Goal: Task Accomplishment & Management: Manage account settings

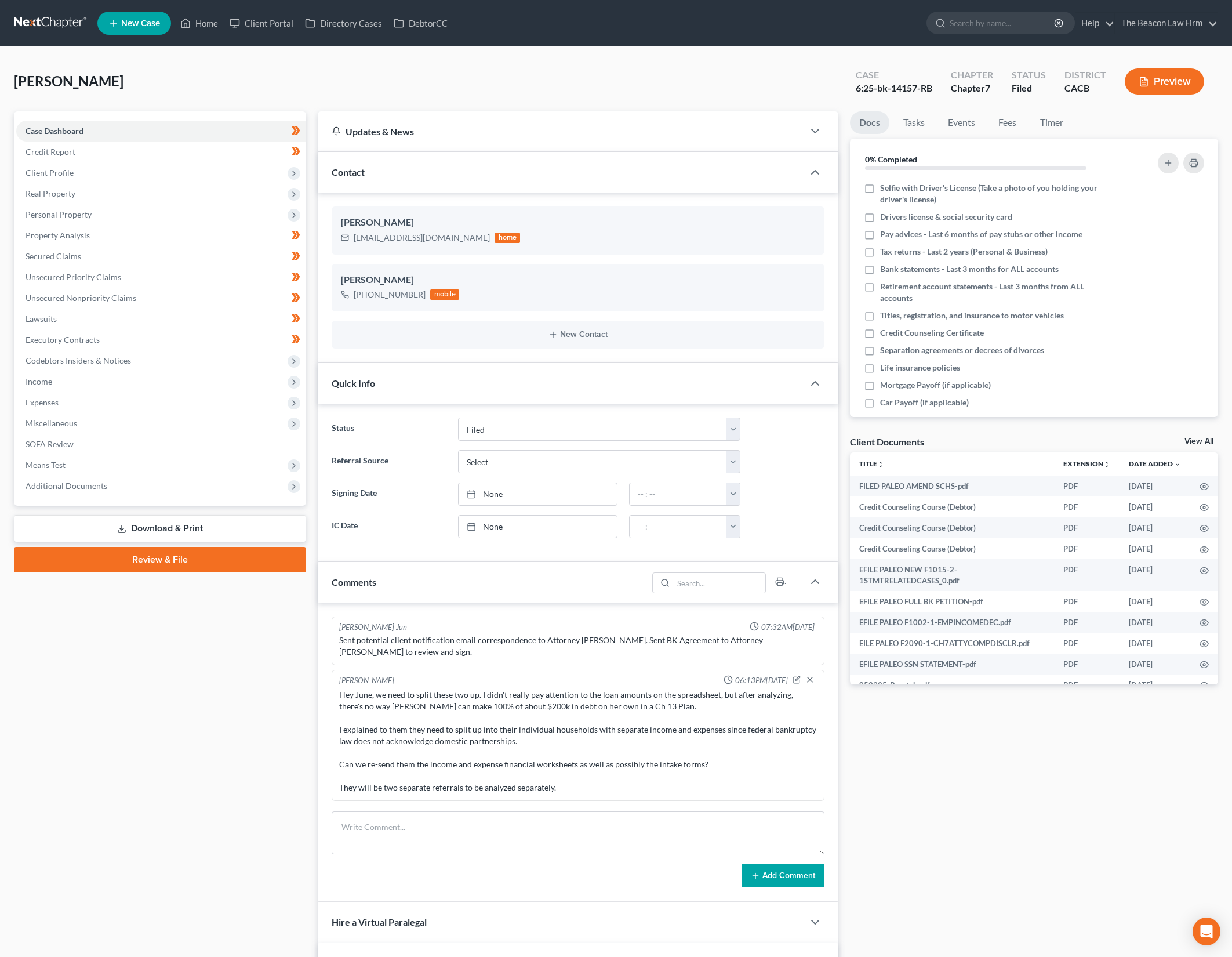
select select "2"
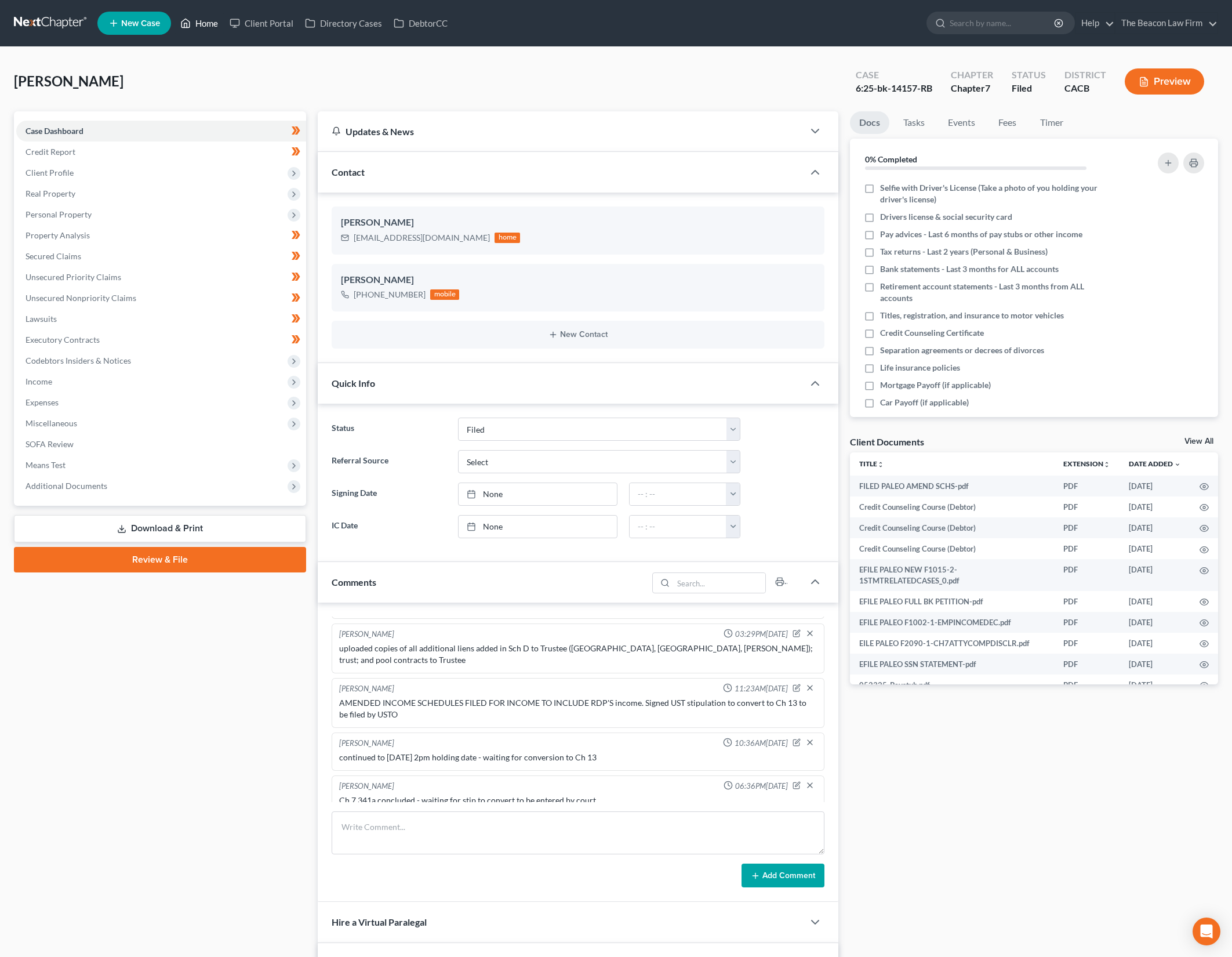
drag, startPoint x: 197, startPoint y: 25, endPoint x: 485, endPoint y: 184, distance: 329.0
click at [198, 25] on link "Home" at bounding box center [199, 24] width 49 height 21
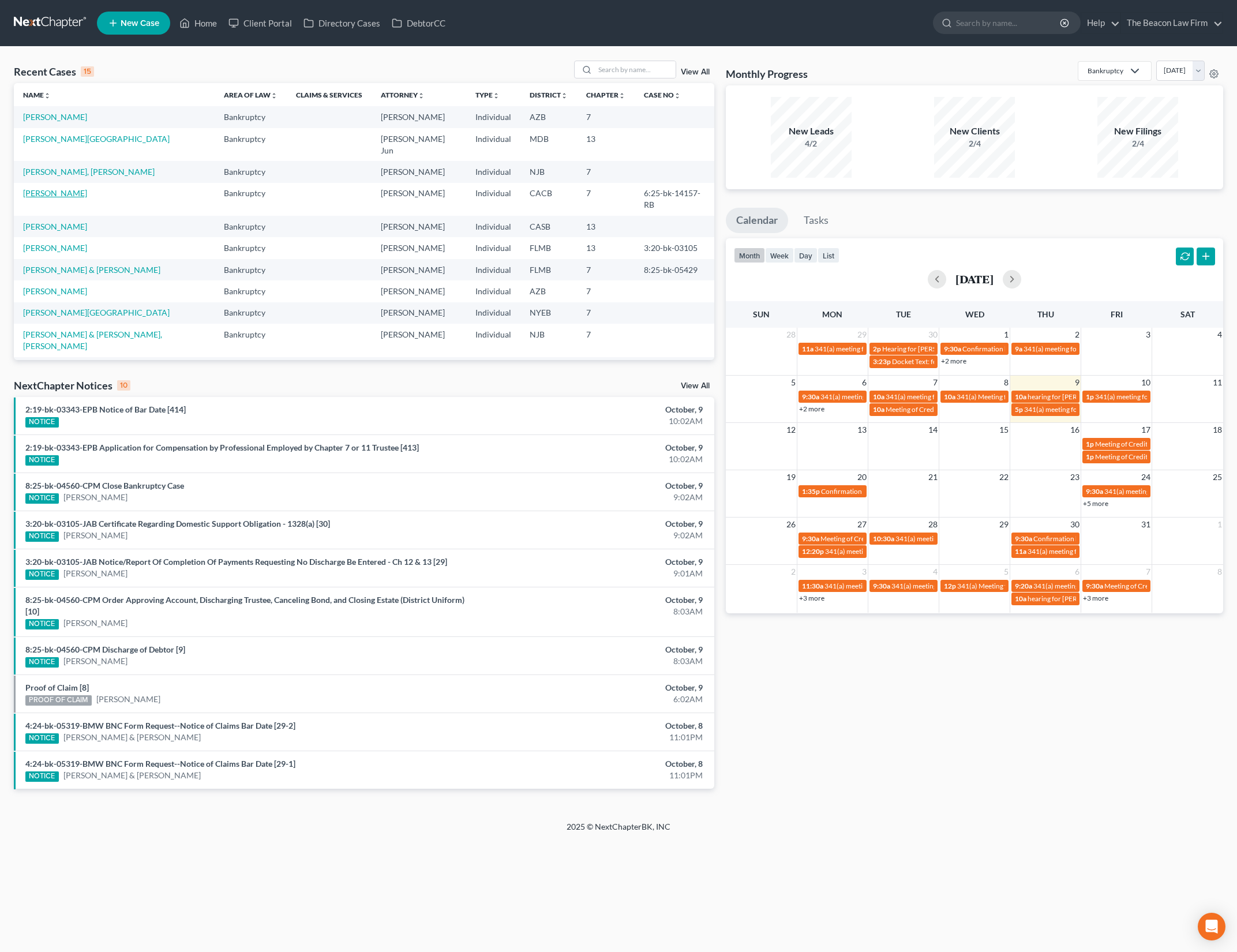
click at [65, 189] on link "[PERSON_NAME]" at bounding box center [55, 193] width 64 height 9
select select "2"
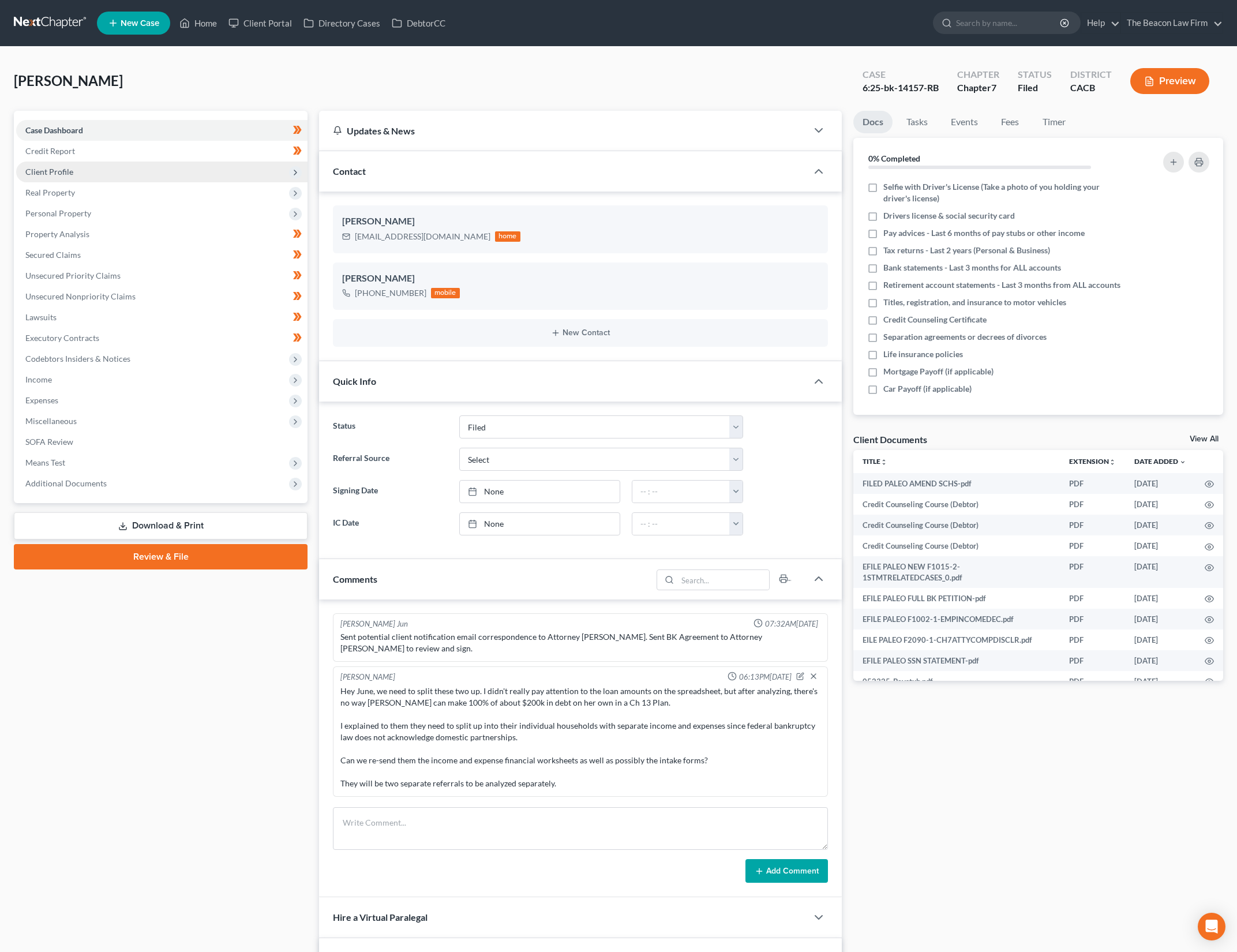
click at [83, 177] on span "Client Profile" at bounding box center [161, 172] width 292 height 21
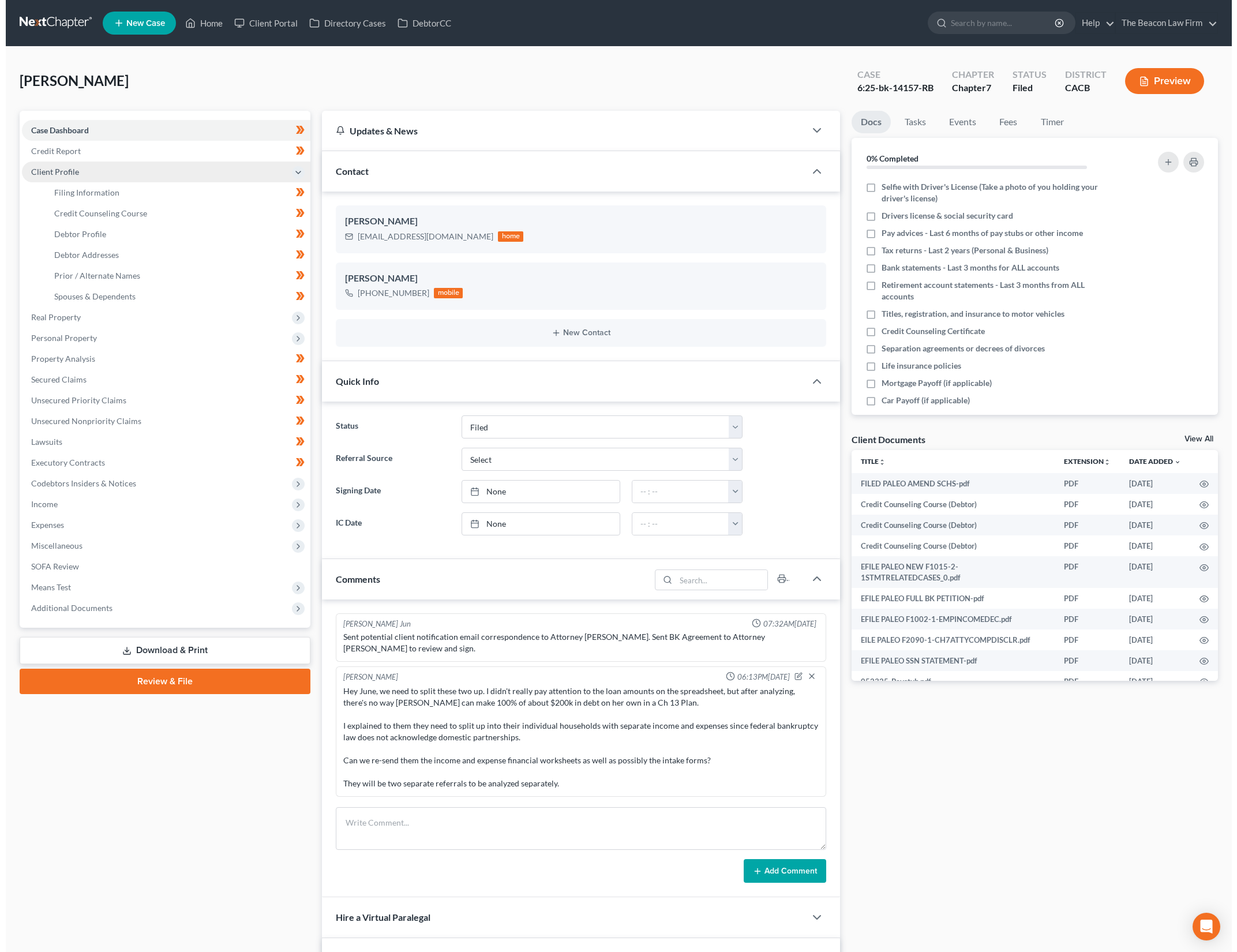
scroll to position [1613, 0]
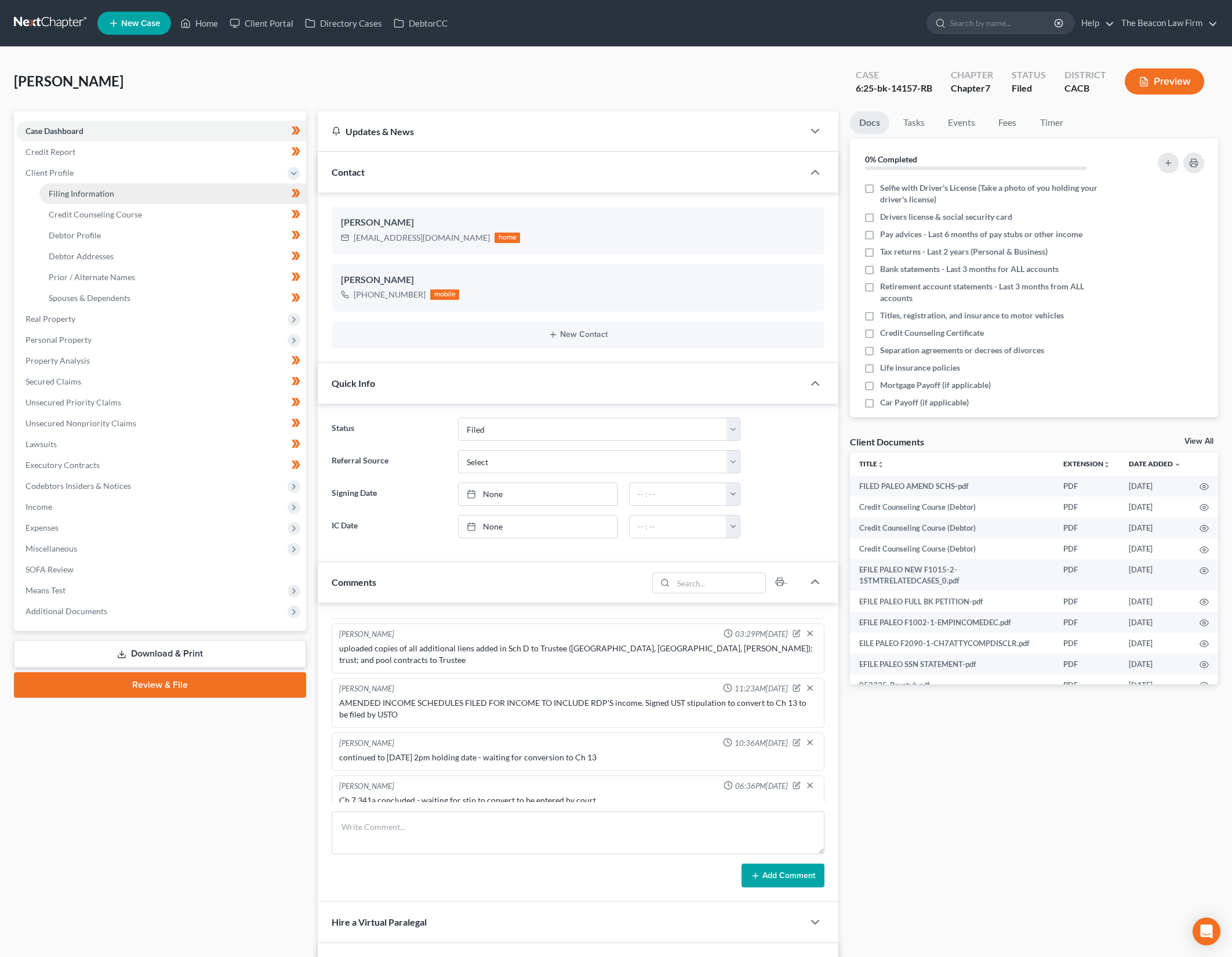
click at [102, 192] on span "Filing Information" at bounding box center [82, 193] width 66 height 9
select select "1"
select select "0"
select select "7"
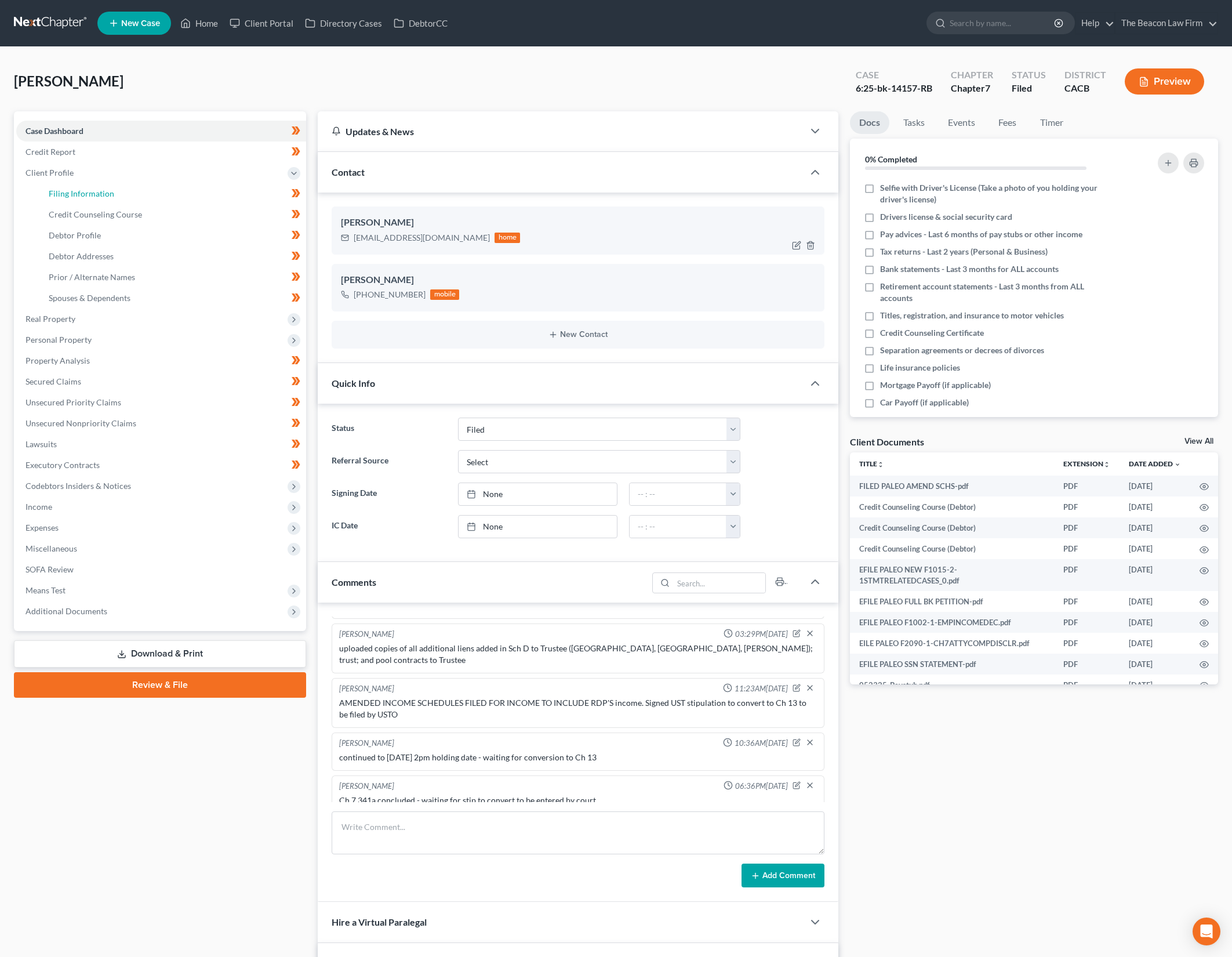
select select "15"
select select "3"
select select "4"
select select "1"
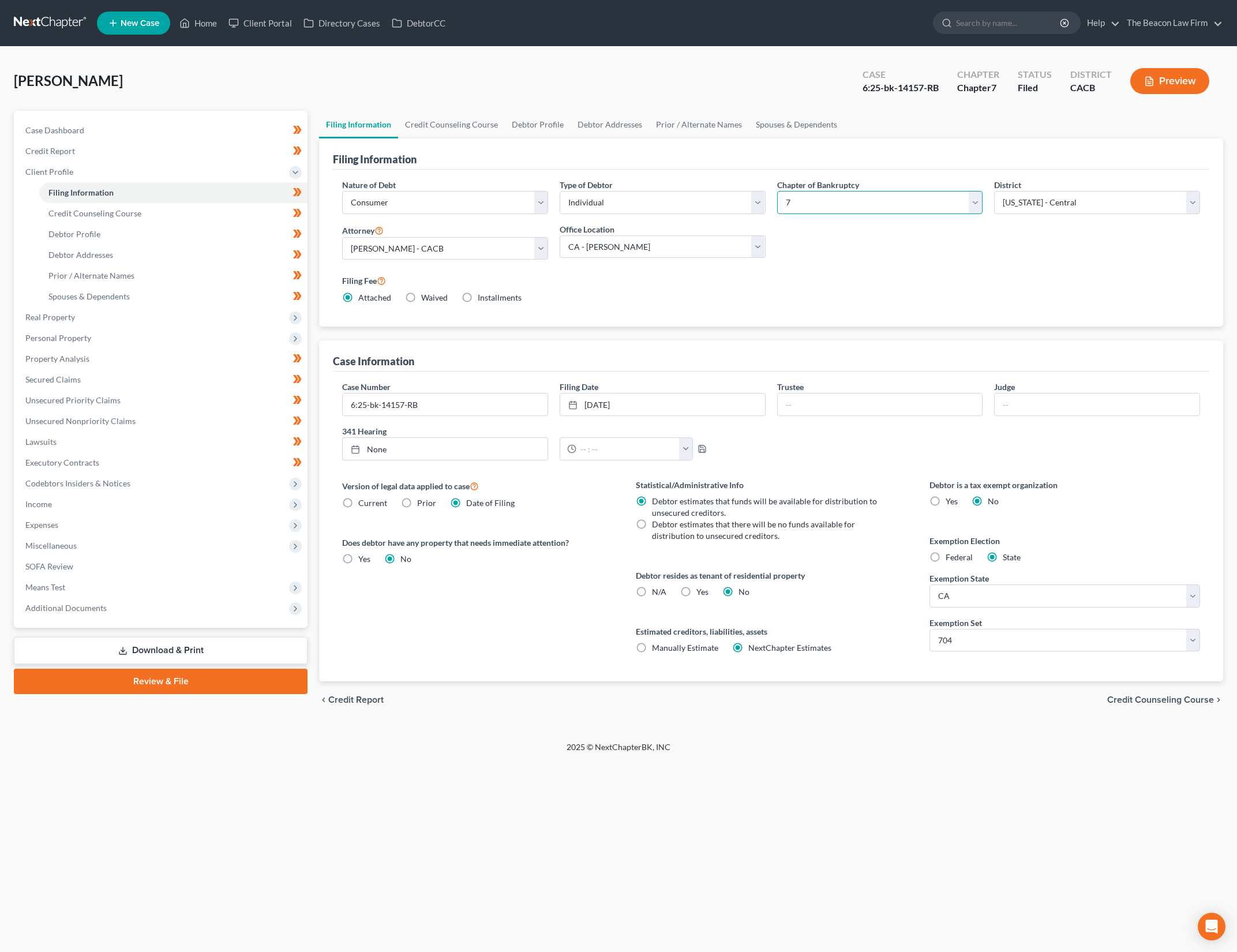
click at [845, 204] on select "Select 7 11 12 13" at bounding box center [881, 203] width 206 height 23
select select "3"
click at [777, 191] on select "Select 7 11 12 13" at bounding box center [881, 203] width 206 height 23
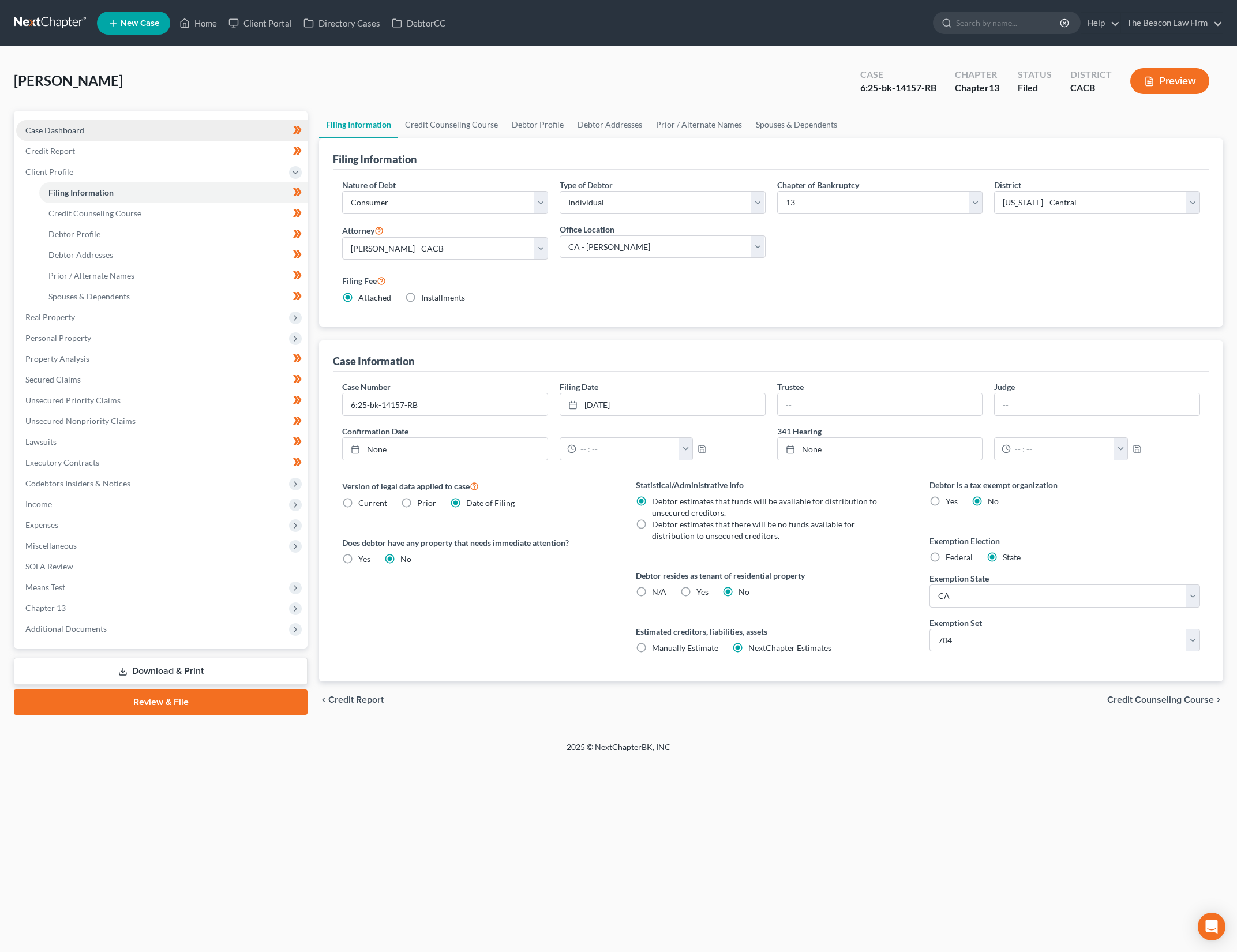
click at [261, 136] on link "Case Dashboard" at bounding box center [161, 130] width 292 height 21
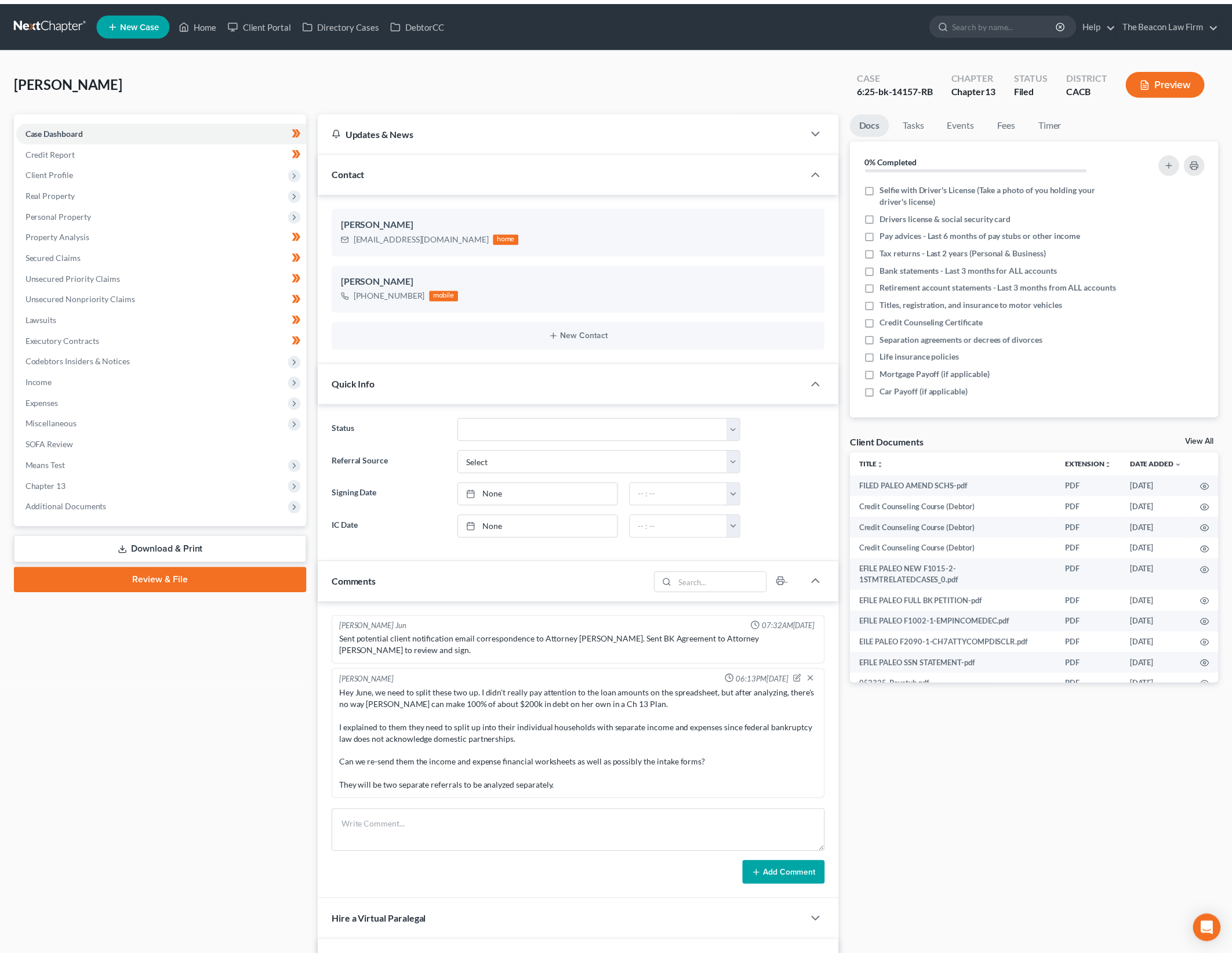
scroll to position [281, 0]
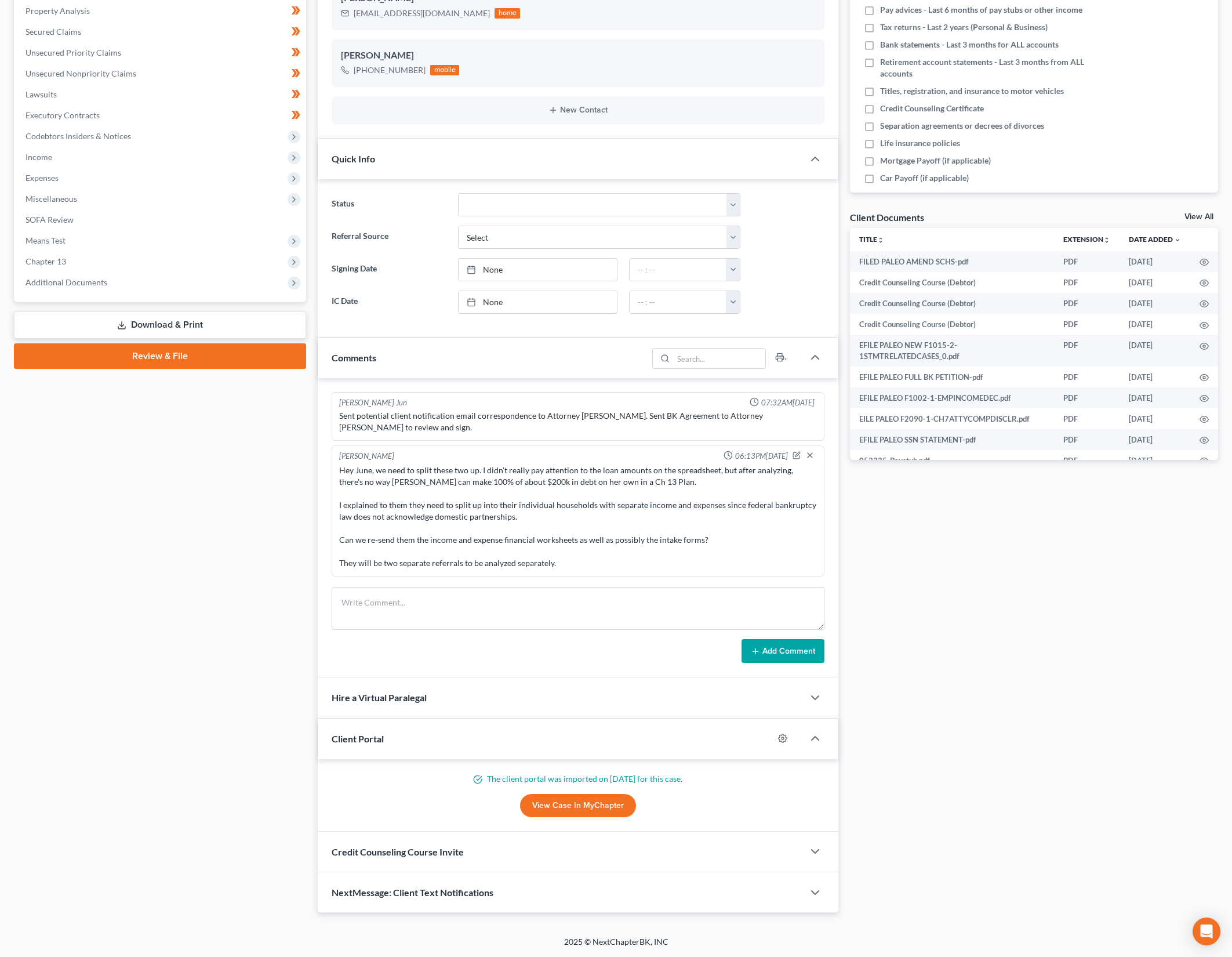
scroll to position [1622, 0]
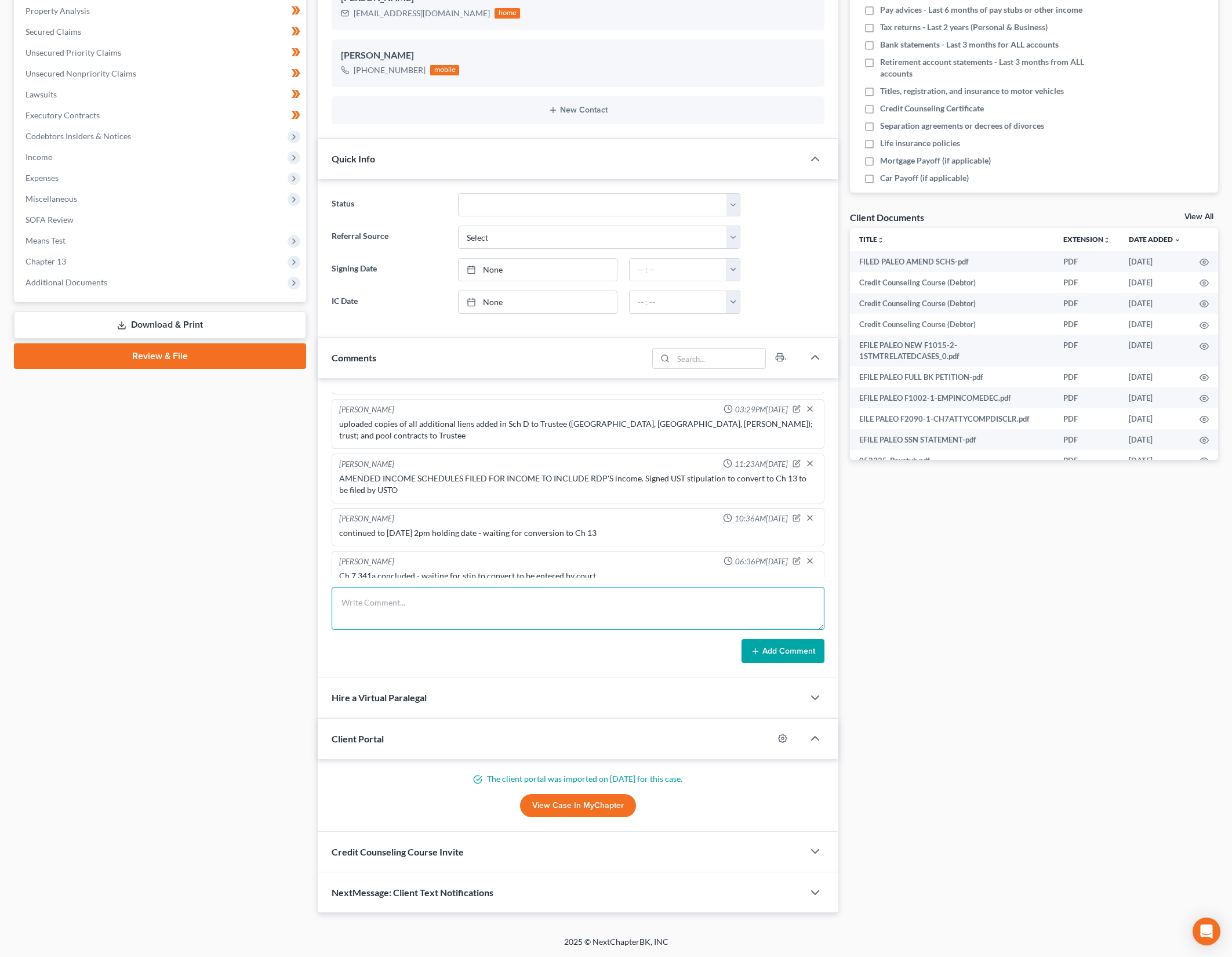
click at [620, 604] on textarea at bounding box center [578, 609] width 492 height 43
type textarea "converted to Ch 13 [DATE]"
click at [807, 649] on button "Add Comment" at bounding box center [783, 652] width 83 height 25
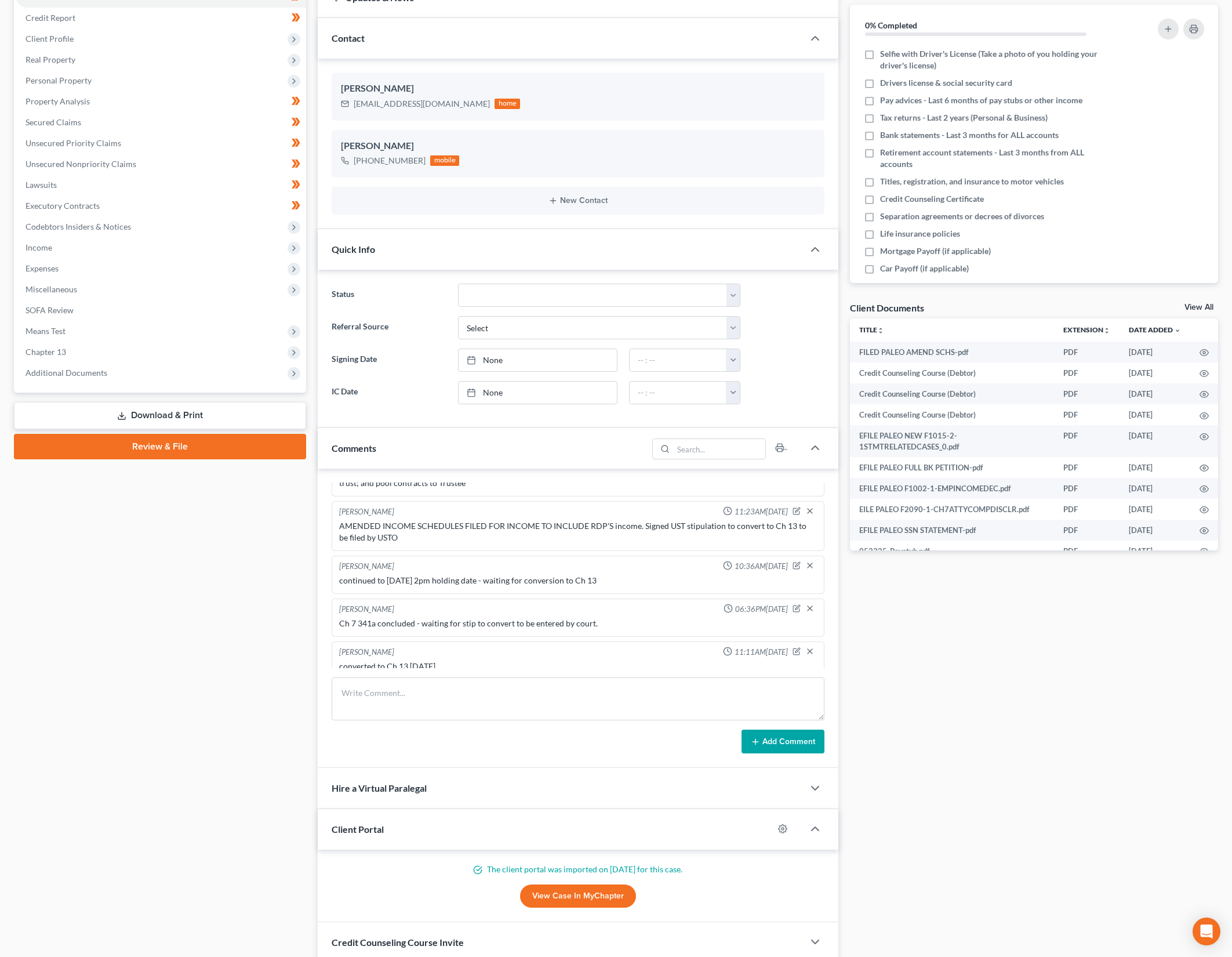
scroll to position [0, 0]
